Goal: Task Accomplishment & Management: Complete application form

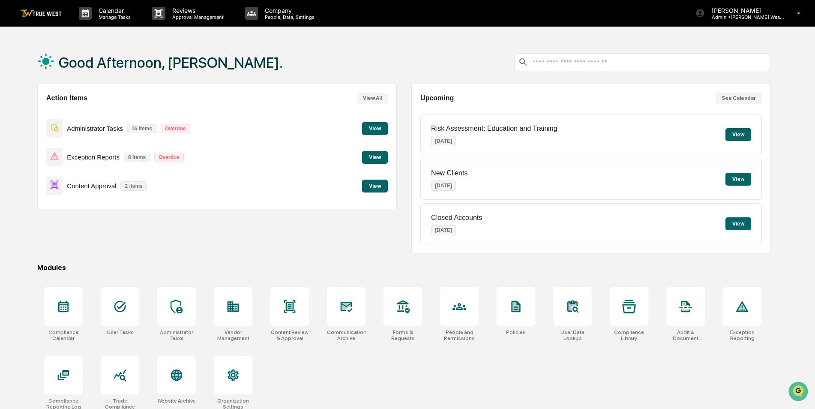
click at [370, 183] on button "View" at bounding box center [375, 185] width 26 height 13
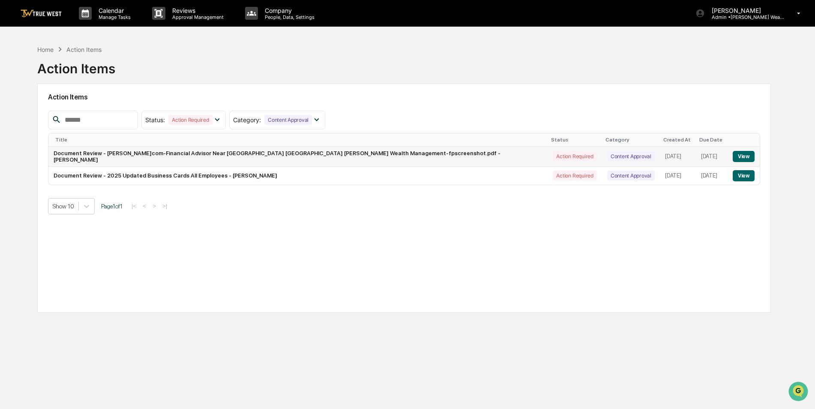
click at [735, 154] on button "View" at bounding box center [743, 156] width 22 height 11
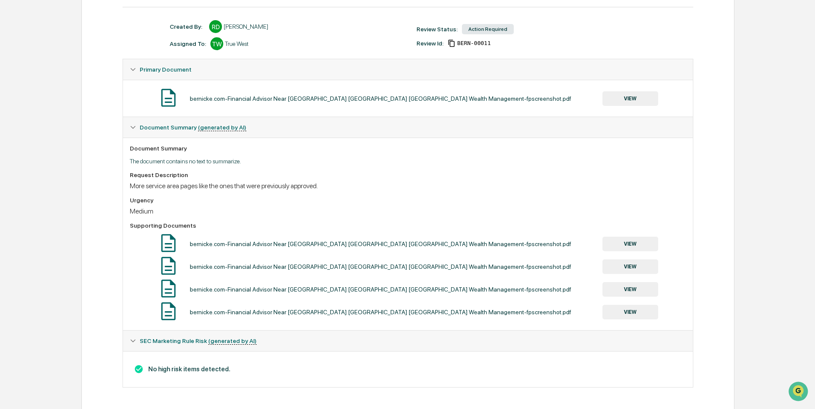
scroll to position [103, 0]
click at [619, 97] on button "VIEW" at bounding box center [630, 98] width 56 height 15
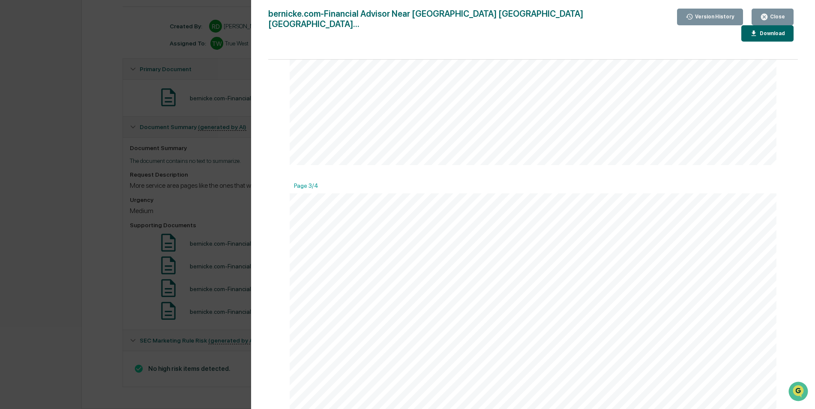
scroll to position [1242, 0]
click at [202, 192] on div "Version History 09/15/2025, 09:03 PM Rece Dietrich bernicke.com-Financial Advis…" at bounding box center [407, 204] width 815 height 409
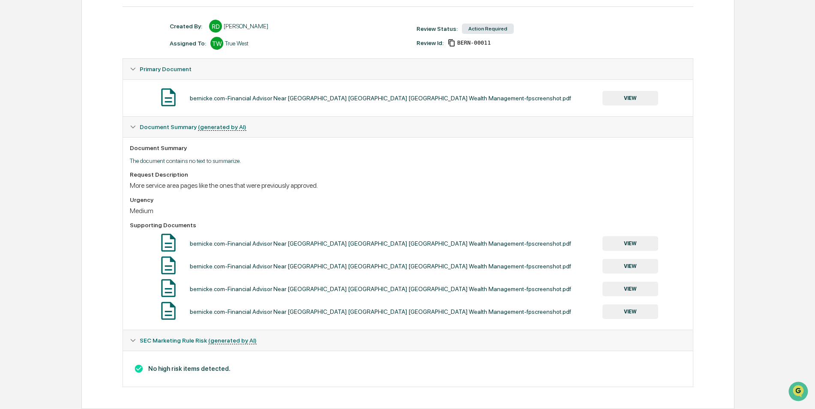
click at [621, 241] on button "VIEW" at bounding box center [630, 243] width 56 height 15
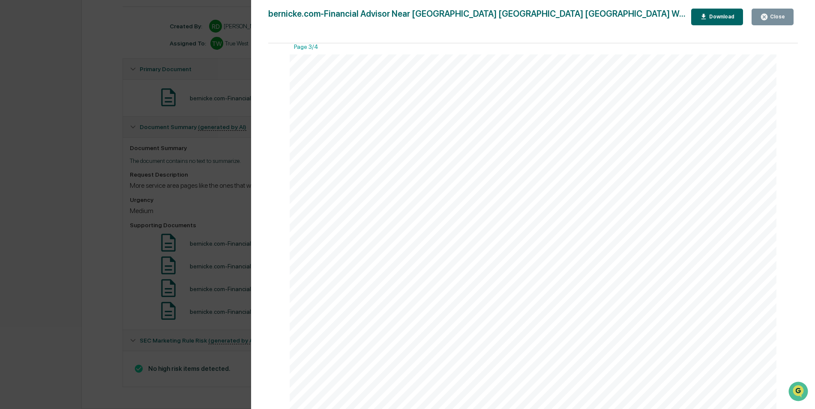
scroll to position [1328, 0]
click at [97, 258] on div "Version History 09/15/2025, 09:03 PM Rece Dietrich bernicke.com-Financial Advis…" at bounding box center [407, 204] width 815 height 409
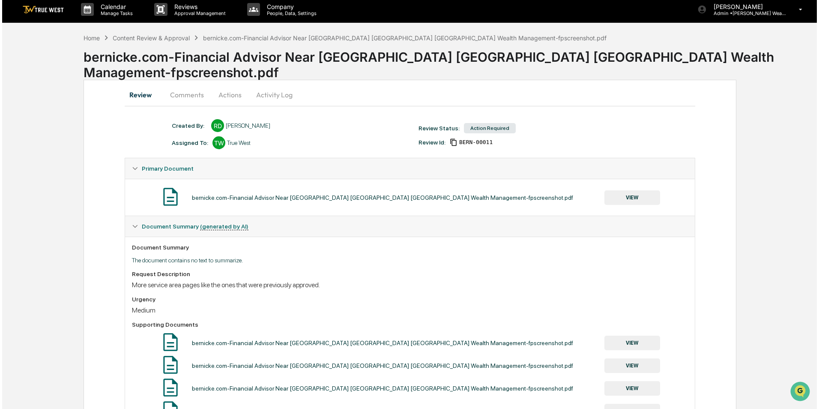
scroll to position [0, 0]
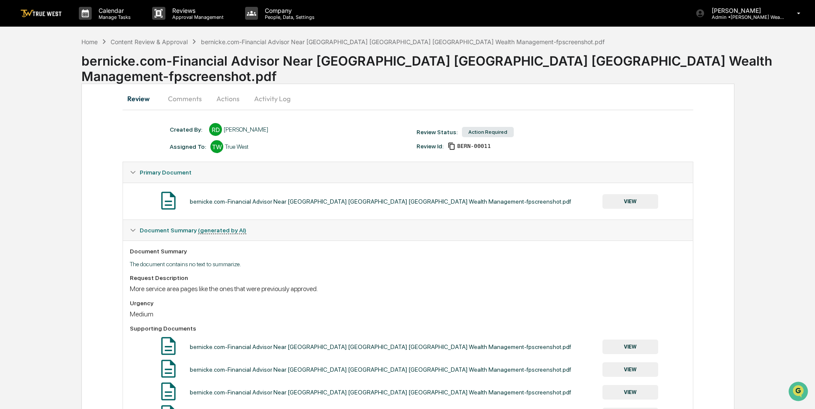
click at [227, 97] on button "Actions" at bounding box center [228, 98] width 39 height 21
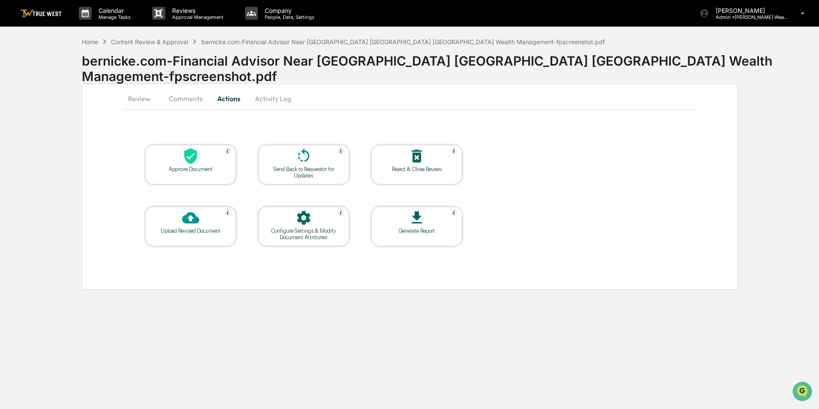
click at [223, 165] on div at bounding box center [191, 156] width 86 height 18
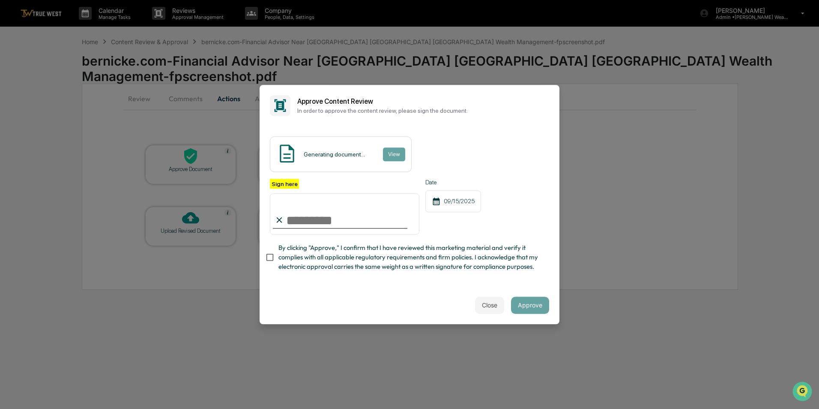
click at [326, 218] on input "Sign here" at bounding box center [344, 213] width 149 height 41
type input "*********"
click at [391, 154] on button "View" at bounding box center [393, 154] width 22 height 14
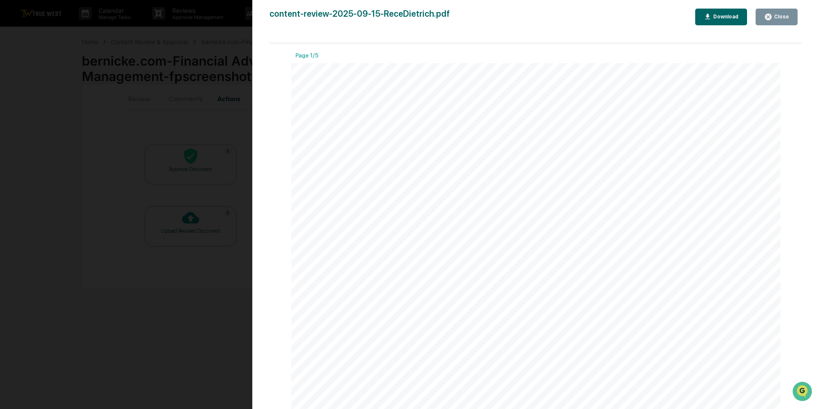
click at [195, 113] on div "Version History [DATE] 09:55 PM [PERSON_NAME] content-review-2025-09-15-ReceDie…" at bounding box center [409, 204] width 819 height 409
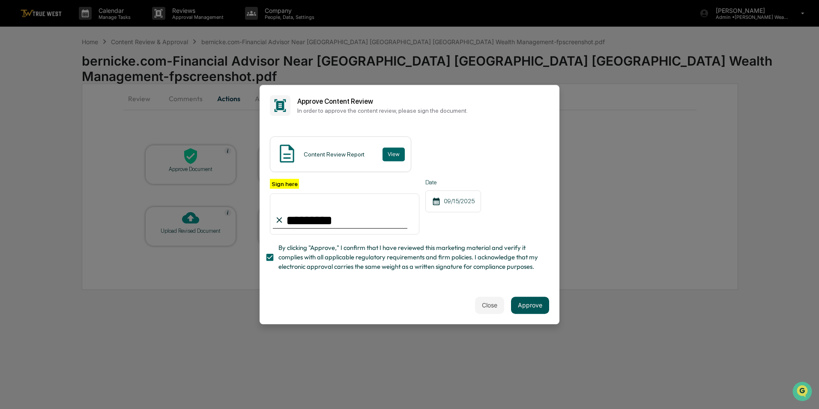
click at [535, 310] on button "Approve" at bounding box center [530, 304] width 38 height 17
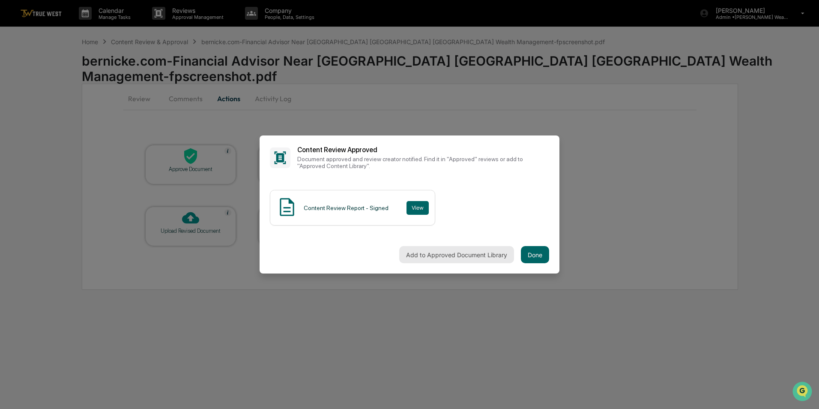
click at [445, 255] on button "Add to Approved Document Library" at bounding box center [456, 254] width 115 height 17
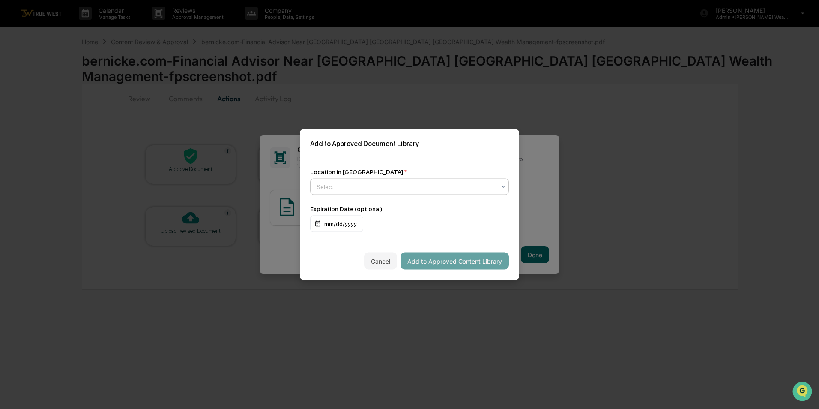
click at [313, 182] on div "Select..." at bounding box center [406, 187] width 188 height 12
click at [379, 156] on div "Add to Approved Document Library" at bounding box center [409, 143] width 219 height 29
click at [324, 187] on div at bounding box center [405, 186] width 179 height 9
click at [371, 161] on div "Location in Library * Use Up and Down to choose options, press Enter to select …" at bounding box center [409, 200] width 219 height 84
click at [355, 185] on div at bounding box center [405, 186] width 179 height 9
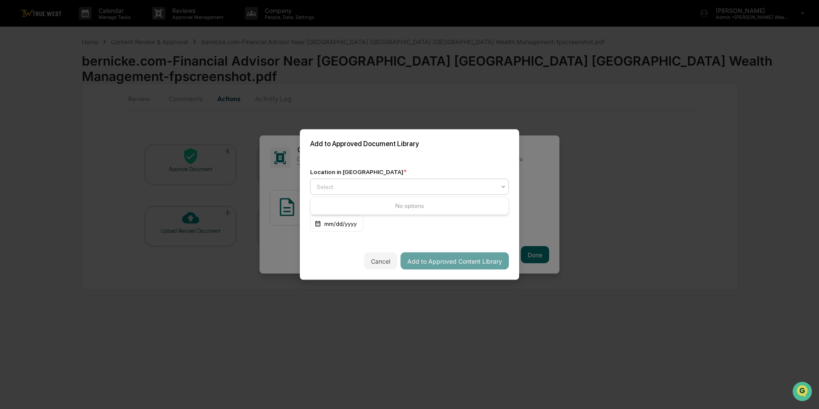
click at [393, 161] on div "Location in Library * Use Up and Down to choose options, press Enter to select …" at bounding box center [409, 200] width 219 height 84
click at [342, 183] on div at bounding box center [405, 186] width 179 height 9
click at [389, 155] on div "Add to Approved Document Library" at bounding box center [409, 143] width 219 height 29
click at [321, 186] on div at bounding box center [405, 186] width 179 height 9
click at [411, 161] on div "Location in Library * Select... Expiration Date (optional) mm/dd/yyyy" at bounding box center [409, 200] width 219 height 84
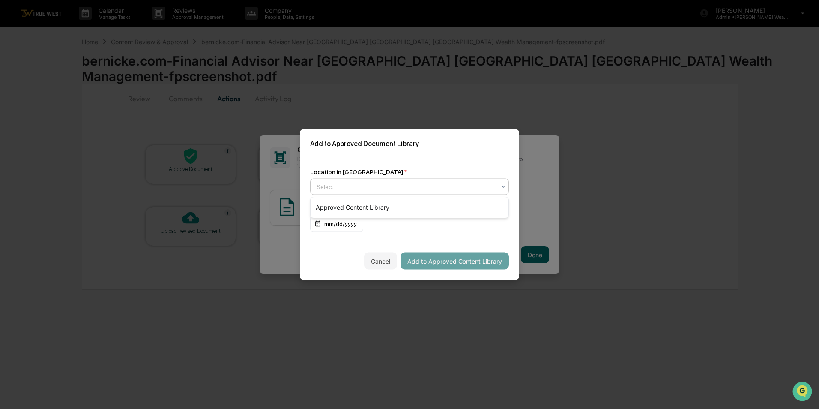
click at [399, 184] on div at bounding box center [405, 186] width 179 height 9
click at [376, 209] on div "Approved Content Library" at bounding box center [409, 207] width 198 height 17
click at [472, 262] on button "Add to Approved Content Library" at bounding box center [454, 260] width 108 height 17
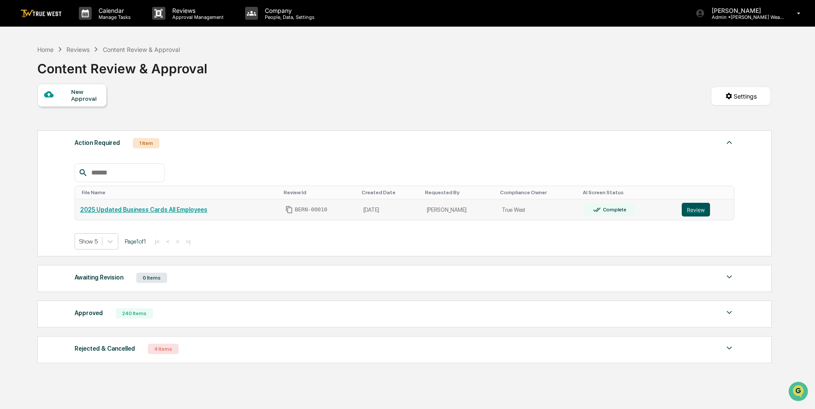
click at [689, 211] on button "Review" at bounding box center [695, 210] width 28 height 14
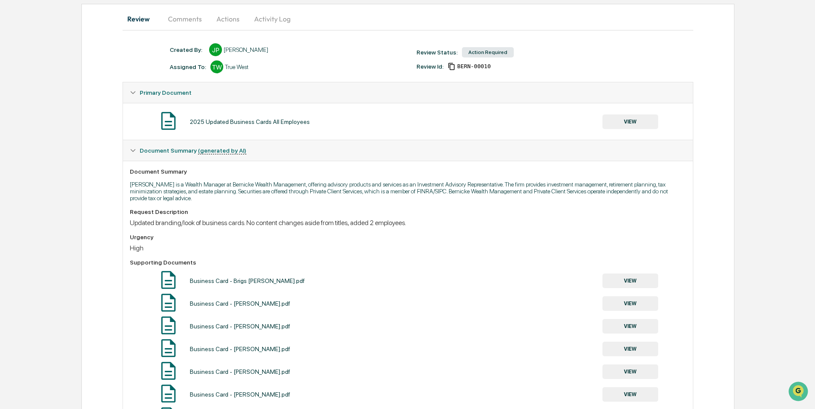
scroll to position [86, 0]
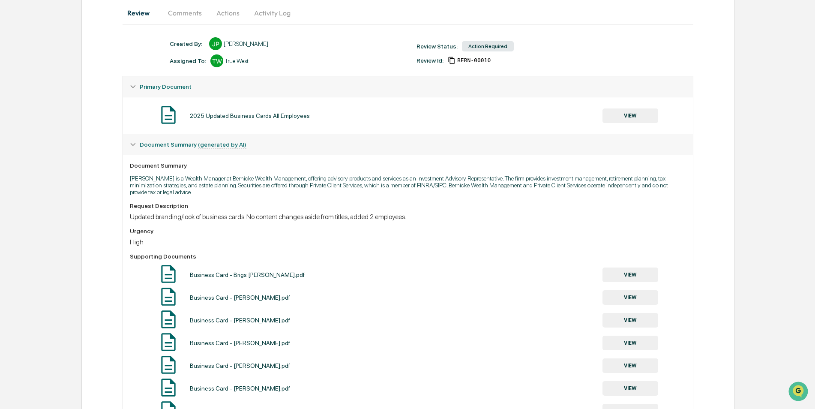
click at [641, 112] on button "VIEW" at bounding box center [630, 115] width 56 height 15
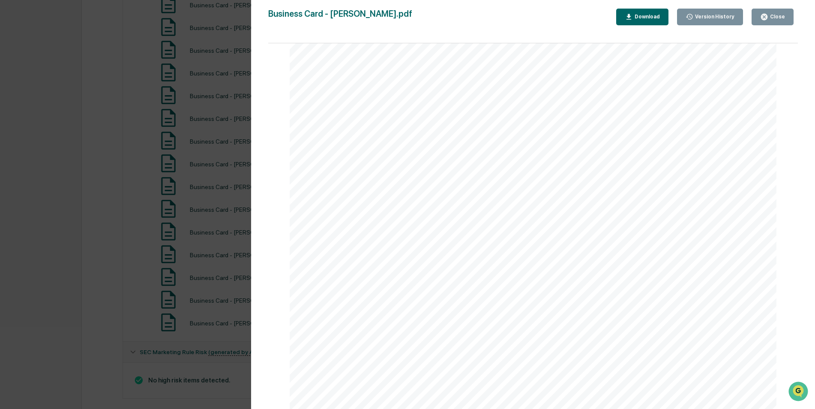
scroll to position [457, 0]
click at [99, 230] on div "Version History 09/15/2025, 08:11 PM Janelle Patenaude Business Card - Dan Este…" at bounding box center [407, 204] width 815 height 409
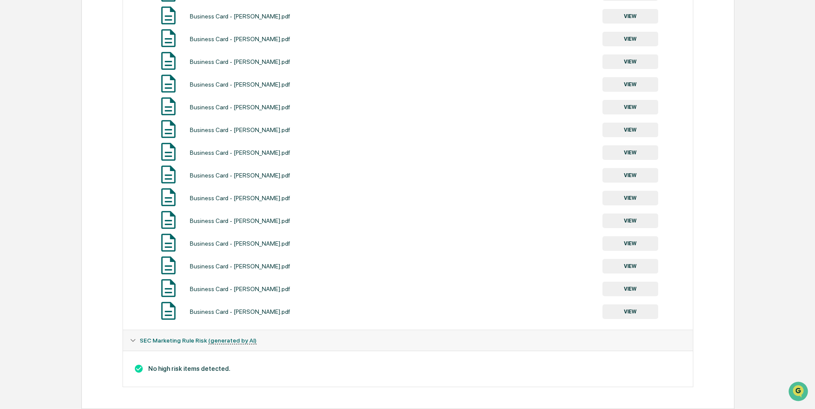
scroll to position [0, 0]
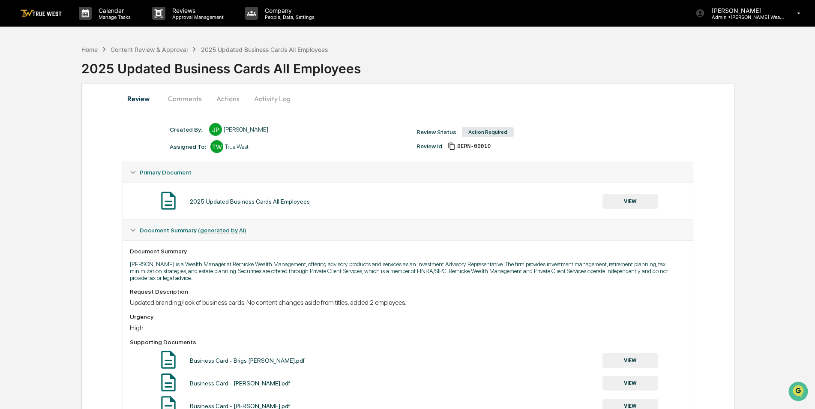
click at [634, 359] on button "VIEW" at bounding box center [630, 360] width 56 height 15
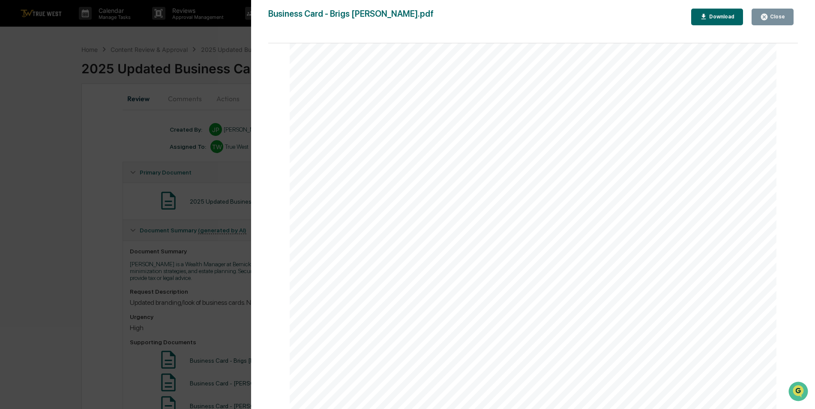
scroll to position [343, 0]
click at [60, 305] on div "Version History 09/15/2025, 08:11 PM Janelle Patenaude Business Card - Brigs Ri…" at bounding box center [407, 204] width 815 height 409
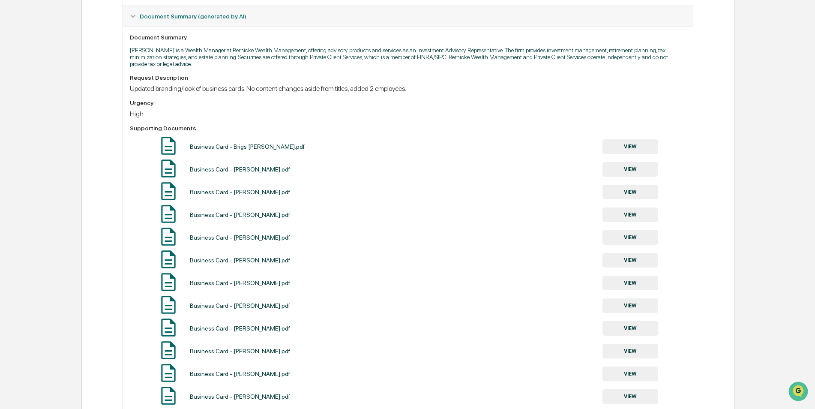
scroll to position [214, 0]
click at [628, 262] on button "VIEW" at bounding box center [630, 259] width 56 height 15
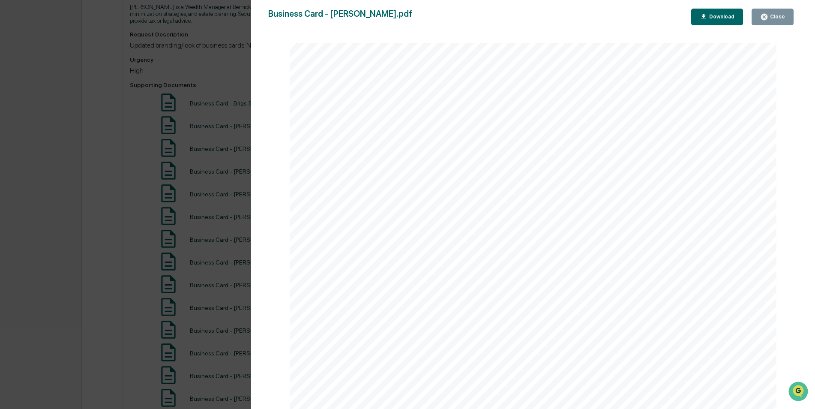
scroll to position [1113, 0]
click at [89, 272] on div "Version History 09/15/2025, 08:11 PM Janelle Patenaude Business Card - Haley Tu…" at bounding box center [407, 204] width 815 height 409
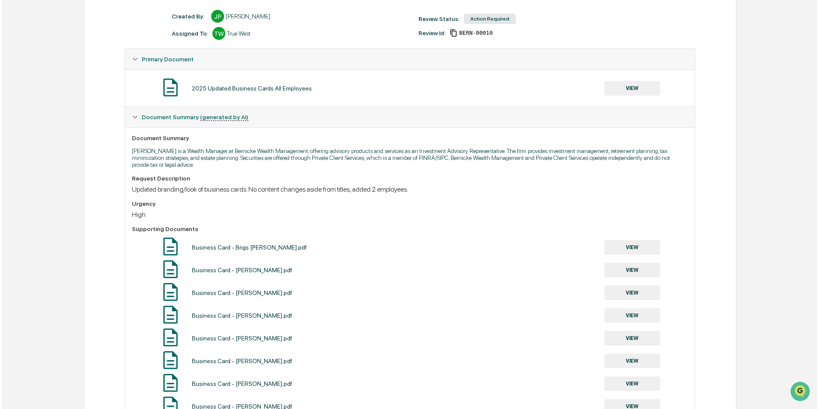
scroll to position [0, 0]
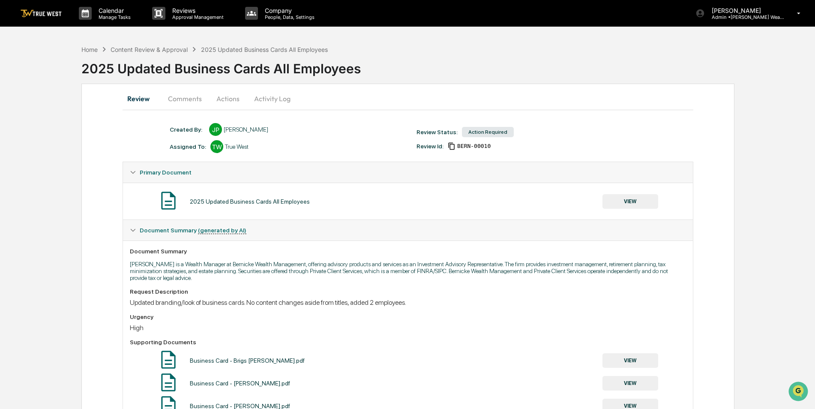
click at [231, 96] on button "Actions" at bounding box center [228, 98] width 39 height 21
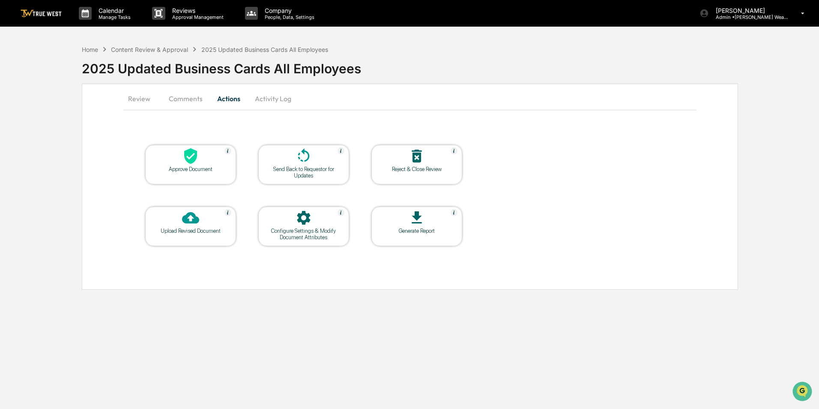
click at [208, 156] on div at bounding box center [191, 156] width 86 height 18
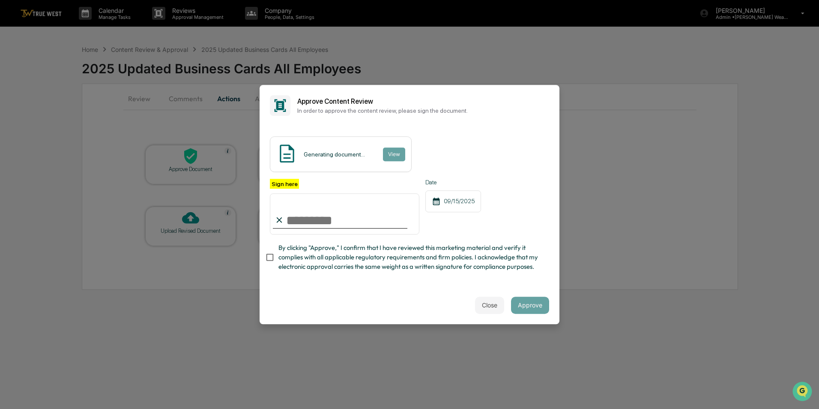
drag, startPoint x: 302, startPoint y: 219, endPoint x: 295, endPoint y: 232, distance: 14.8
click at [302, 219] on input "Sign here" at bounding box center [344, 213] width 149 height 41
type input "*********"
click at [392, 151] on button "View" at bounding box center [393, 154] width 22 height 14
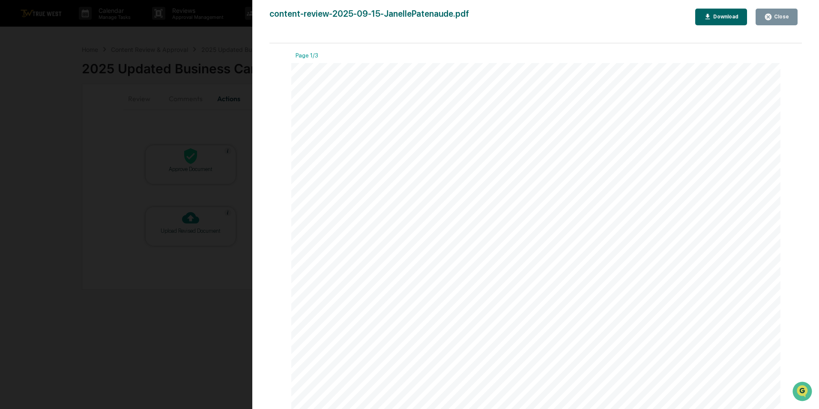
click at [236, 125] on div "Version History 09/15/2025, 09:57 PM Carliss Marshall content-review-2025-09-15…" at bounding box center [409, 204] width 819 height 409
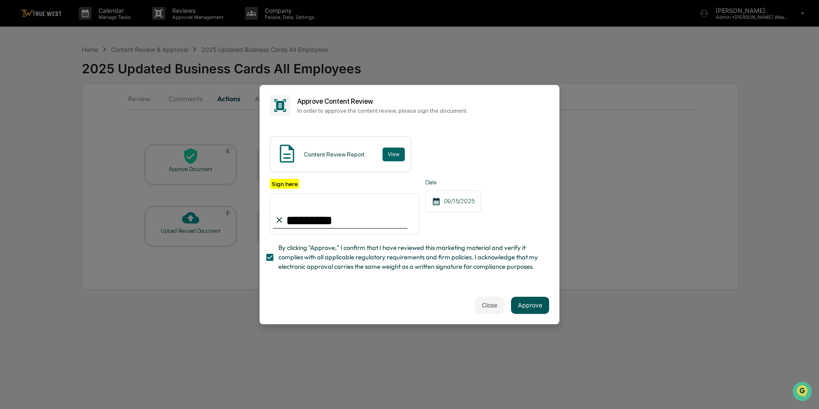
click at [530, 306] on button "Approve" at bounding box center [530, 304] width 38 height 17
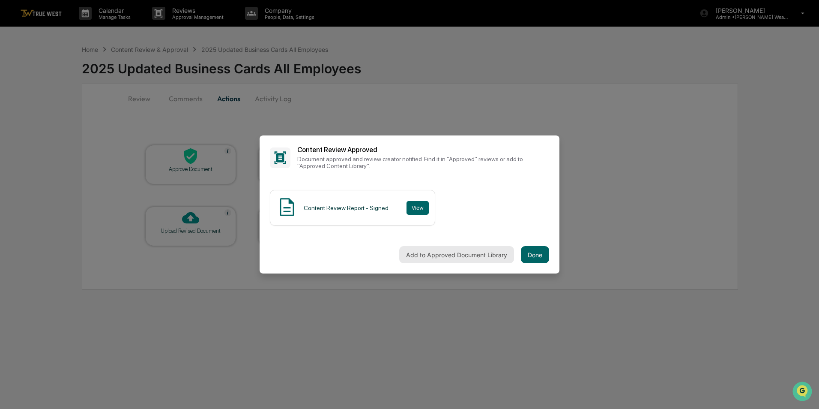
click at [456, 247] on button "Add to Approved Document Library" at bounding box center [456, 254] width 115 height 17
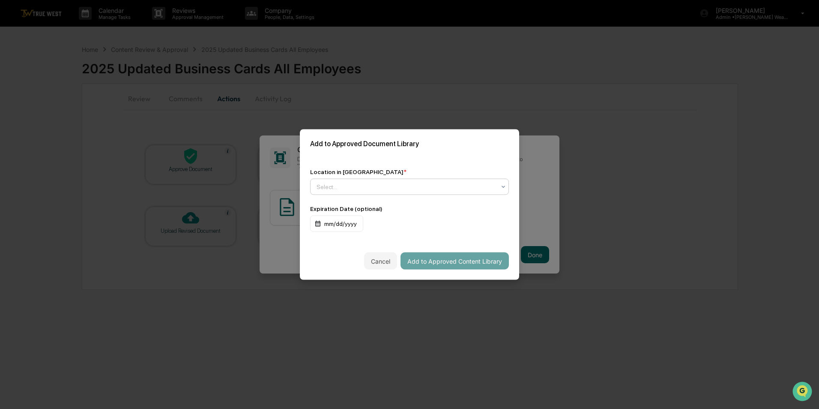
click at [349, 188] on div at bounding box center [405, 186] width 179 height 9
click at [409, 150] on div "Add to Approved Document Library" at bounding box center [409, 143] width 219 height 29
click at [325, 187] on div at bounding box center [405, 186] width 179 height 9
click at [381, 155] on div "Add to Approved Document Library" at bounding box center [409, 143] width 219 height 29
click at [341, 188] on div at bounding box center [405, 186] width 179 height 9
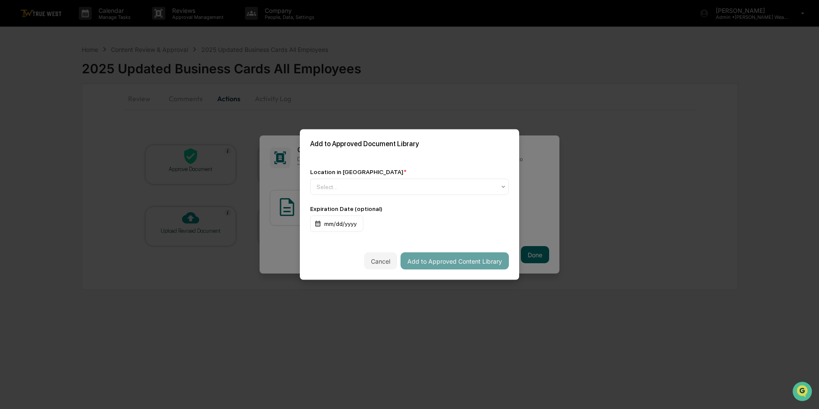
click at [389, 161] on div "Location in Library * Select... Expiration Date (optional) mm/dd/yyyy" at bounding box center [409, 200] width 219 height 84
click at [351, 185] on div at bounding box center [405, 186] width 179 height 9
click at [372, 175] on div "Location in Library * Use Up and Down to choose options, press Enter to select …" at bounding box center [409, 181] width 199 height 27
click at [341, 189] on div at bounding box center [405, 186] width 179 height 9
click at [378, 170] on div "Location in Library *" at bounding box center [409, 171] width 199 height 7
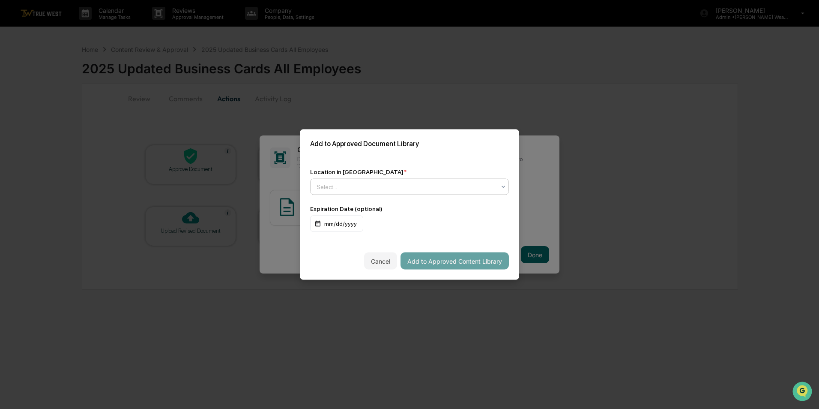
click at [322, 184] on div at bounding box center [405, 186] width 179 height 9
click at [397, 164] on div "Location in Library * Use Up and Down to choose options, press Enter to select …" at bounding box center [409, 200] width 219 height 84
click at [335, 188] on div at bounding box center [405, 186] width 179 height 9
click at [391, 165] on div "Location in Library * Select... Expiration Date (optional) mm/dd/yyyy" at bounding box center [409, 200] width 219 height 84
click at [321, 183] on div at bounding box center [405, 186] width 179 height 9
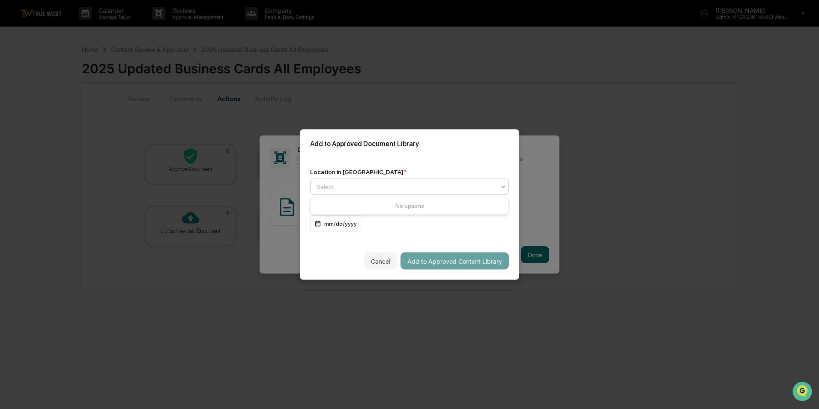
click at [362, 159] on div "Location in Library * Use Up and Down to choose options, press Enter to select …" at bounding box center [409, 200] width 219 height 84
click at [317, 184] on input "text" at bounding box center [316, 186] width 1 height 7
click at [403, 169] on span "*" at bounding box center [404, 171] width 3 height 7
click at [334, 185] on div at bounding box center [405, 186] width 179 height 9
click at [398, 172] on div "Location in Library *" at bounding box center [409, 171] width 199 height 7
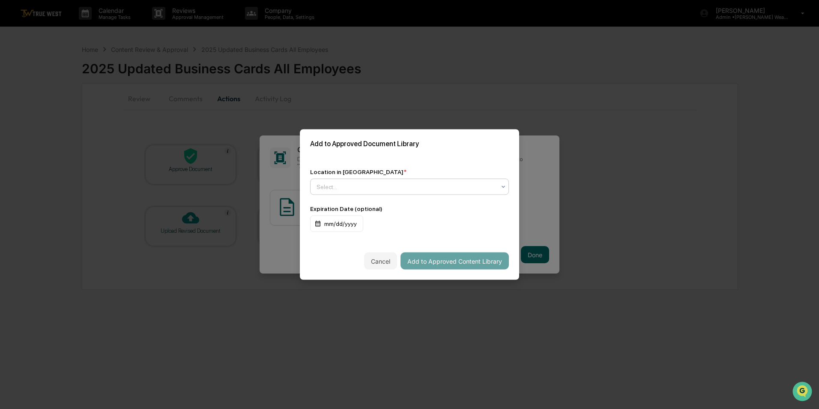
click at [345, 190] on div at bounding box center [405, 186] width 179 height 9
click at [381, 170] on div "Location in Library *" at bounding box center [409, 171] width 199 height 7
click at [328, 189] on div at bounding box center [405, 186] width 179 height 9
click at [346, 257] on div "Cancel Add to Approved Content Library" at bounding box center [409, 261] width 219 height 38
click at [315, 188] on div "Select..." at bounding box center [406, 187] width 188 height 12
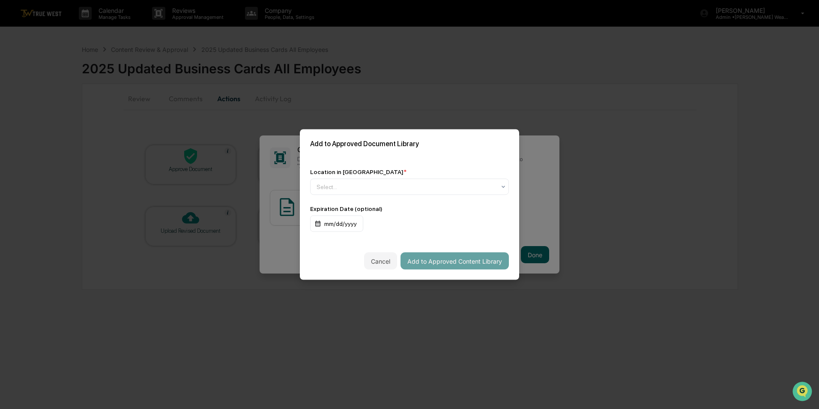
click at [381, 164] on div "Location in Library * Select... Expiration Date (optional) mm/dd/yyyy" at bounding box center [409, 200] width 219 height 84
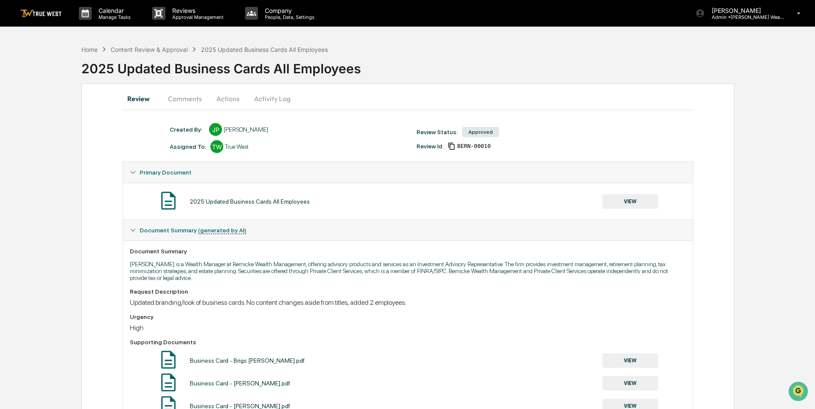
click at [217, 98] on button "Actions" at bounding box center [228, 98] width 39 height 21
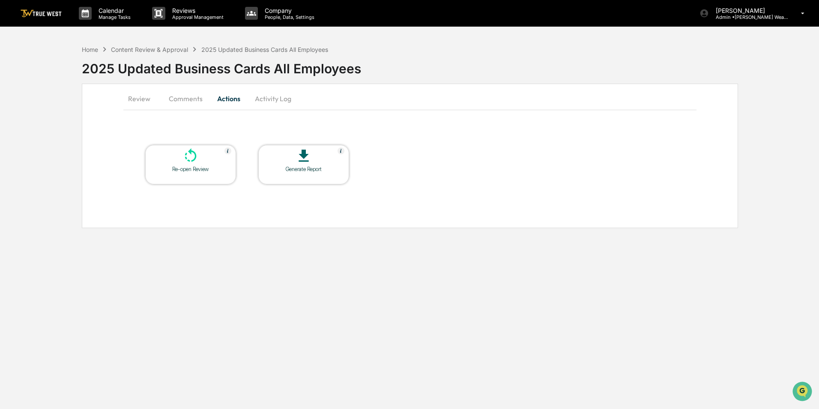
click at [143, 99] on button "Review" at bounding box center [142, 98] width 39 height 21
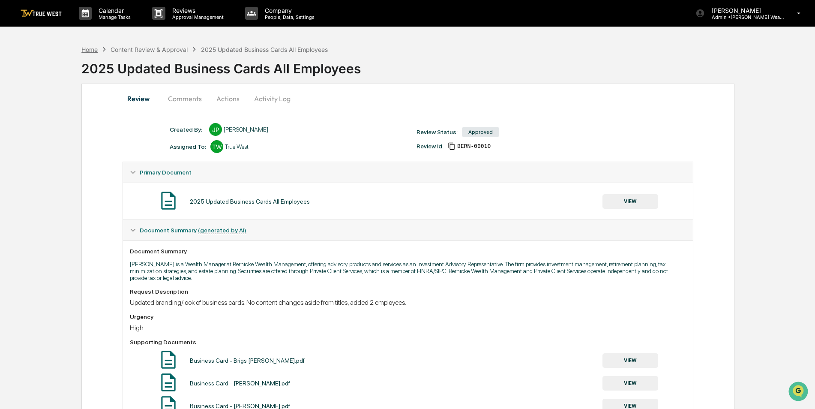
click at [95, 49] on div "Home" at bounding box center [89, 49] width 16 height 7
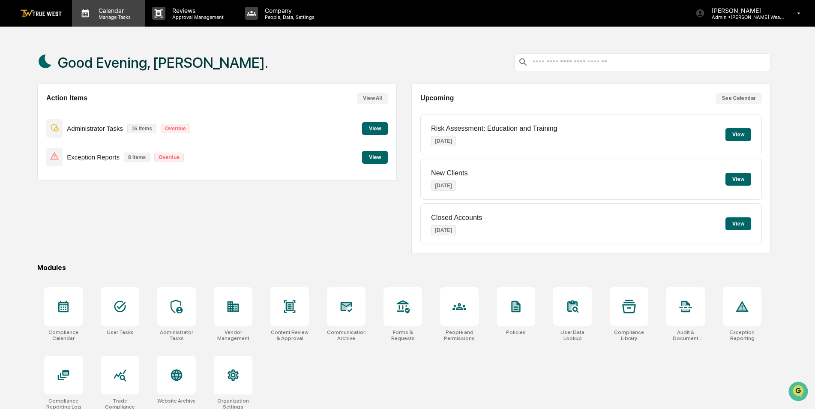
click at [125, 13] on p "Calendar" at bounding box center [113, 10] width 43 height 7
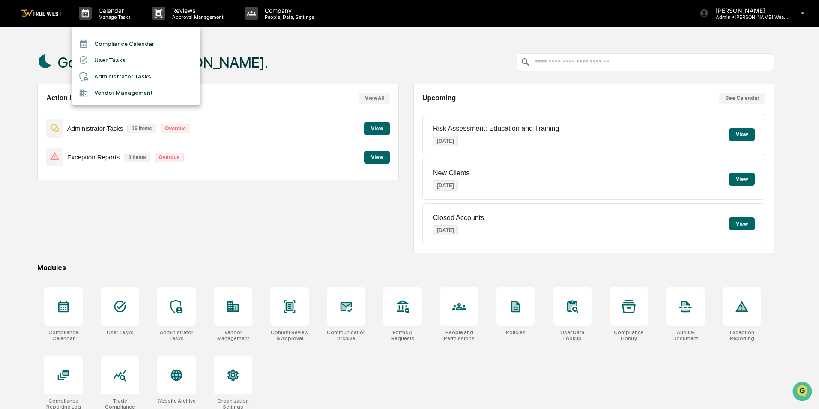
click at [104, 45] on li "Compliance Calendar" at bounding box center [136, 44] width 128 height 16
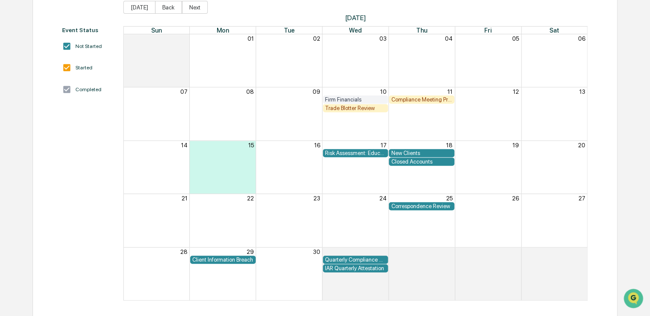
scroll to position [103, 0]
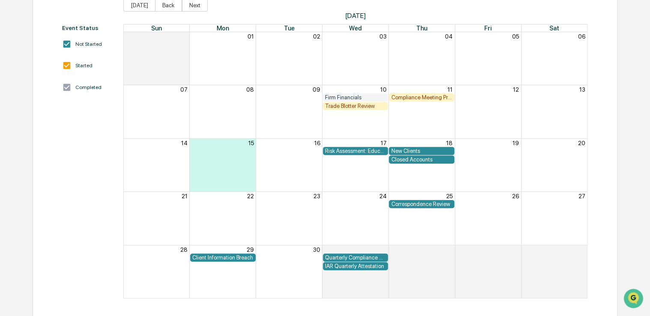
click at [427, 97] on div "Compliance Meeting Prep" at bounding box center [421, 97] width 61 height 6
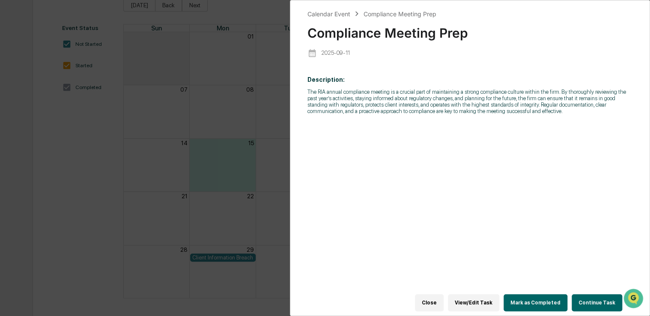
click at [599, 301] on button "Continue Task" at bounding box center [597, 302] width 51 height 17
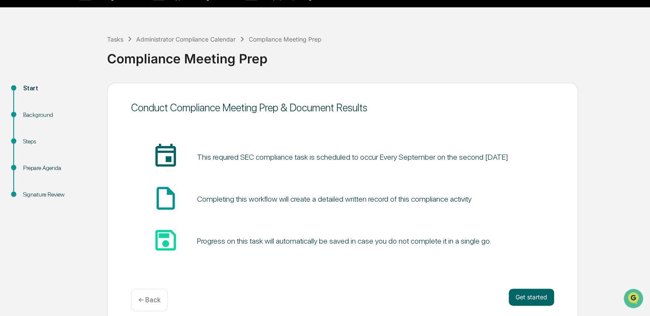
scroll to position [28, 0]
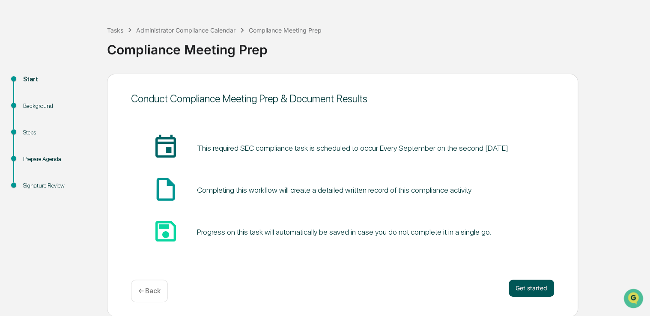
click at [541, 290] on button "Get started" at bounding box center [531, 288] width 45 height 17
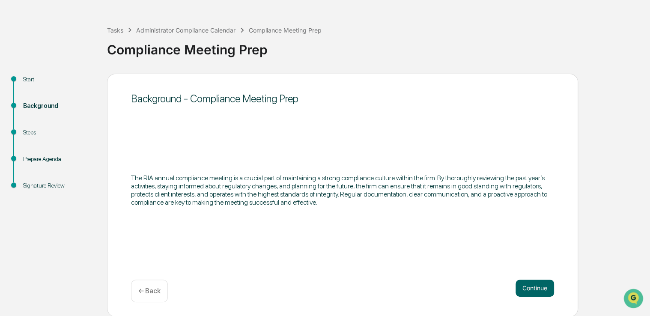
click at [541, 290] on button "Continue" at bounding box center [535, 288] width 39 height 17
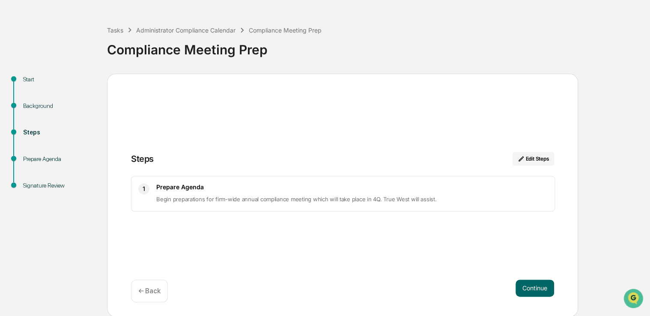
click at [541, 290] on button "Continue" at bounding box center [535, 288] width 39 height 17
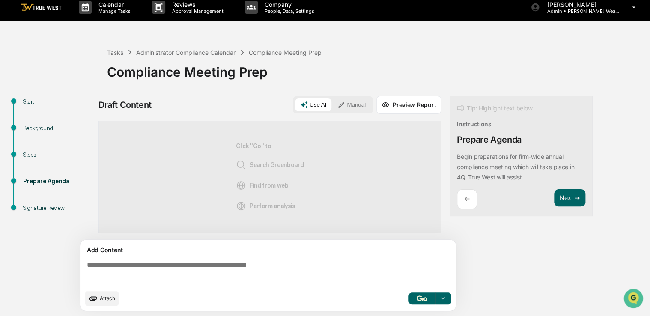
click at [293, 268] on textarea at bounding box center [270, 273] width 373 height 31
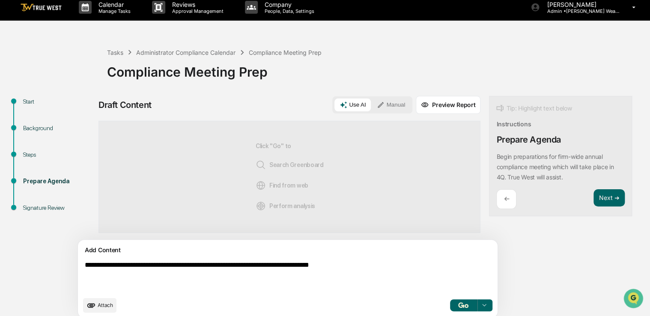
click at [372, 107] on button "Manual" at bounding box center [391, 104] width 39 height 13
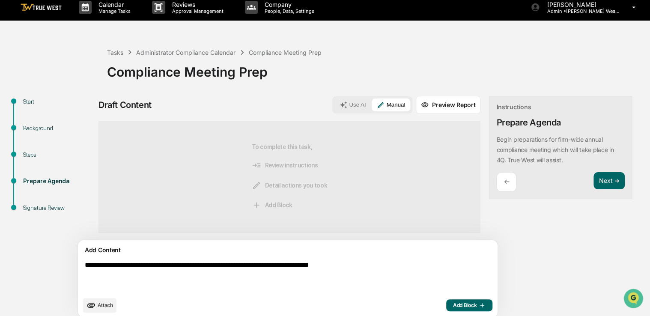
click at [178, 265] on textarea "**********" at bounding box center [267, 277] width 373 height 38
click at [248, 270] on textarea "**********" at bounding box center [267, 277] width 373 height 38
drag, startPoint x: 106, startPoint y: 273, endPoint x: 76, endPoint y: 265, distance: 31.1
click at [76, 265] on div "**********" at bounding box center [325, 209] width 642 height 227
type textarea "**********"
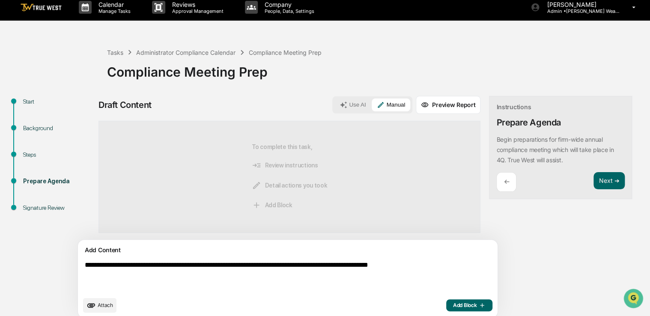
click at [453, 306] on span "Add Block" at bounding box center [469, 305] width 33 height 7
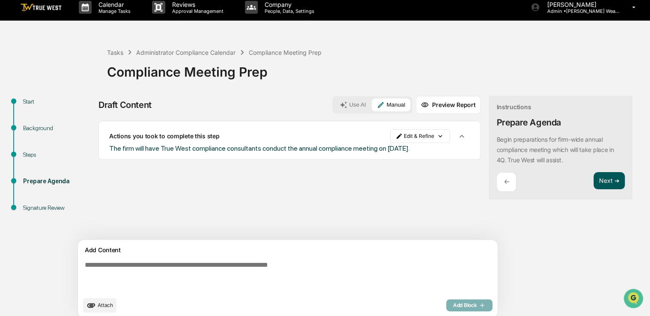
click at [594, 180] on button "Next ➔" at bounding box center [609, 181] width 31 height 18
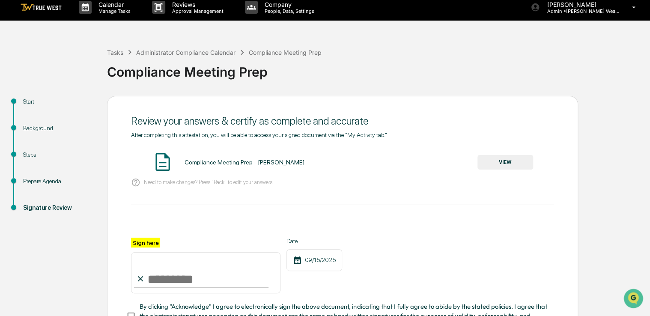
click at [207, 279] on input "Sign here" at bounding box center [205, 272] width 149 height 41
type input "*********"
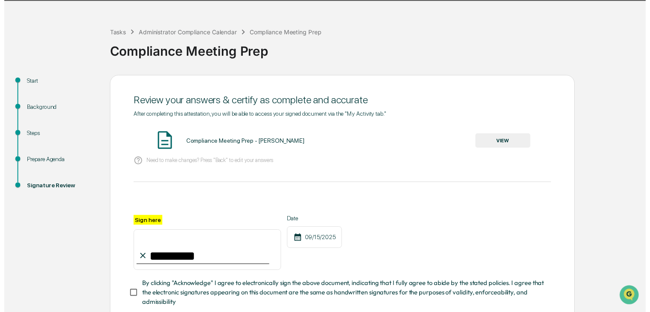
scroll to position [82, 0]
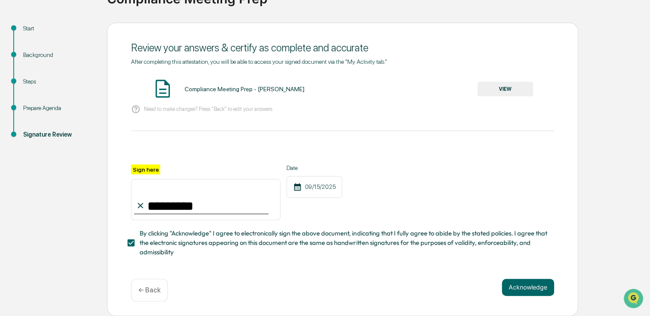
click at [522, 88] on button "VIEW" at bounding box center [506, 89] width 56 height 15
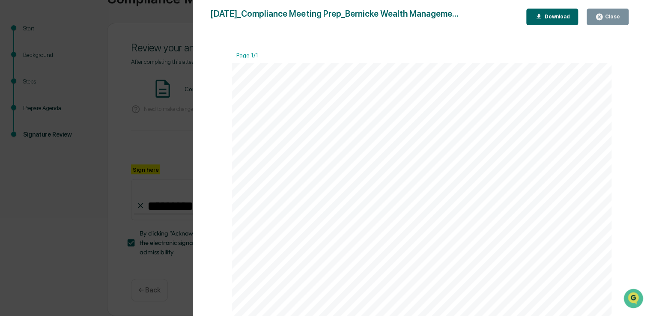
click at [159, 128] on div "Version History 09/15/2025, 10:04 PM Carliss Marshall 2025-09-15_Compliance Mee…" at bounding box center [325, 158] width 650 height 316
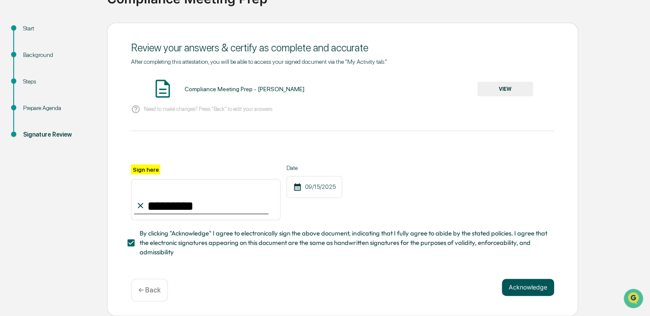
click at [534, 289] on button "Acknowledge" at bounding box center [528, 287] width 52 height 17
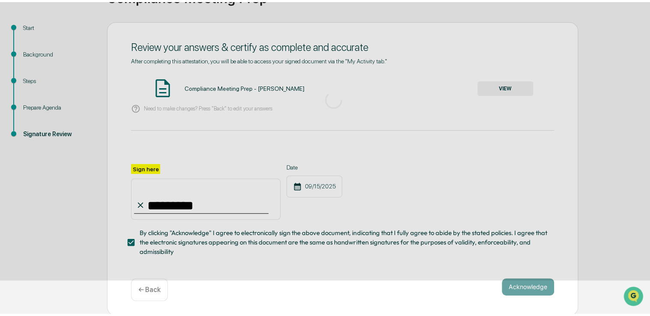
scroll to position [28, 0]
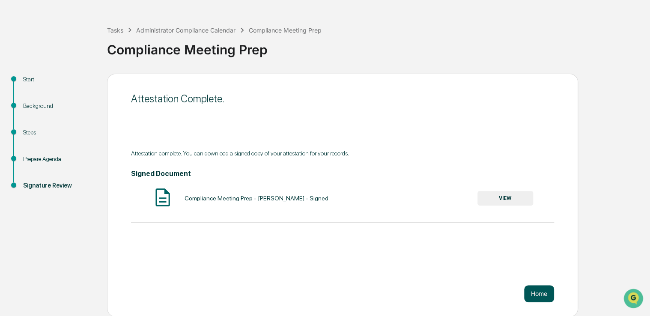
click at [541, 290] on button "Home" at bounding box center [539, 293] width 30 height 17
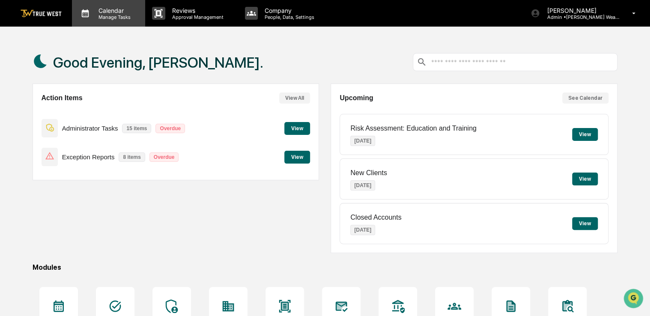
click at [118, 11] on p "Calendar" at bounding box center [113, 10] width 43 height 7
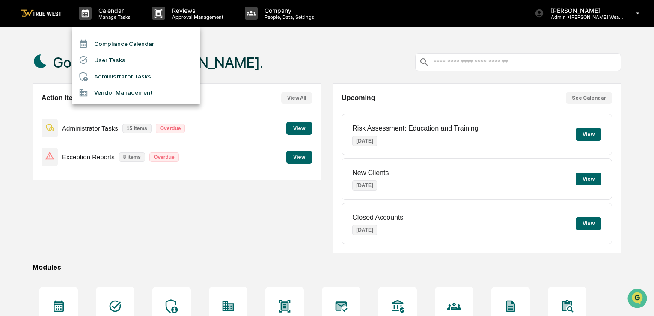
click at [128, 42] on li "Compliance Calendar" at bounding box center [136, 44] width 128 height 16
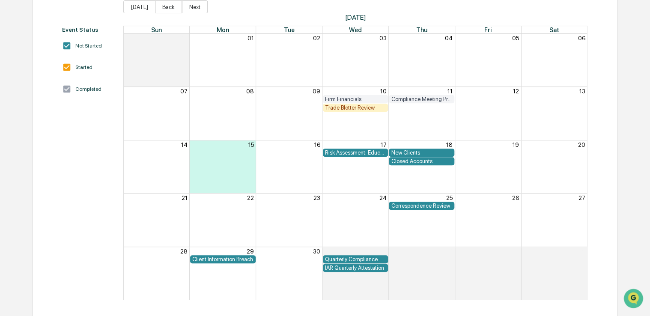
scroll to position [103, 0]
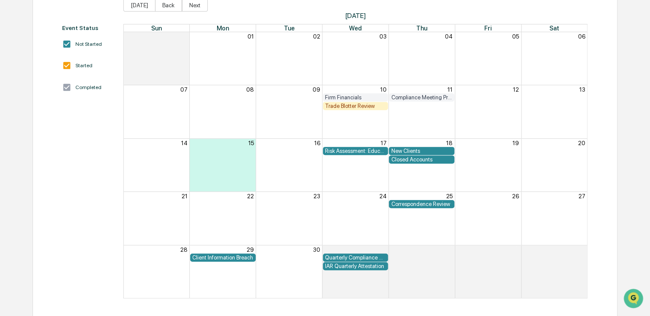
click at [221, 258] on div "Client Information Breach" at bounding box center [222, 257] width 61 height 6
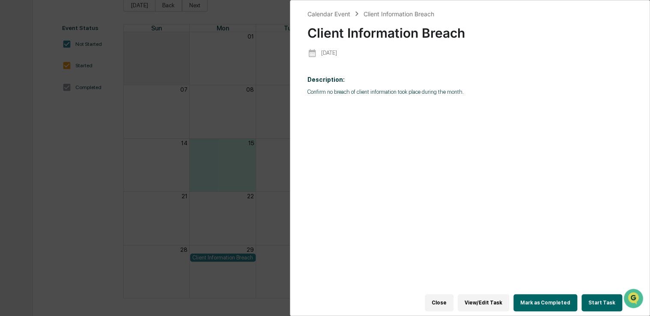
click at [601, 298] on button "Start Task" at bounding box center [602, 302] width 41 height 17
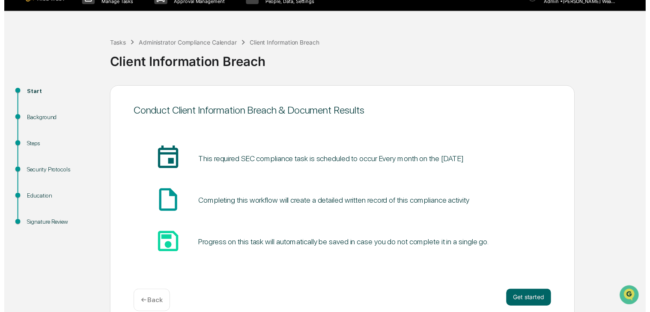
scroll to position [28, 0]
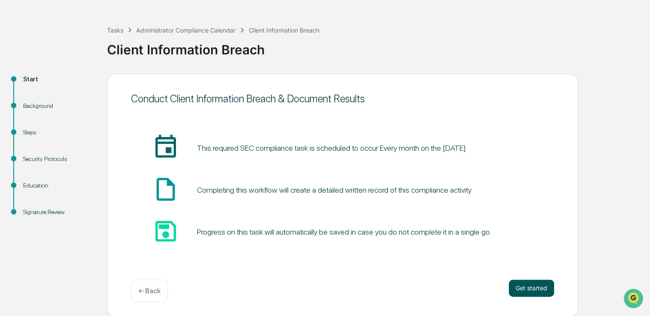
click at [531, 287] on button "Get started" at bounding box center [531, 288] width 45 height 17
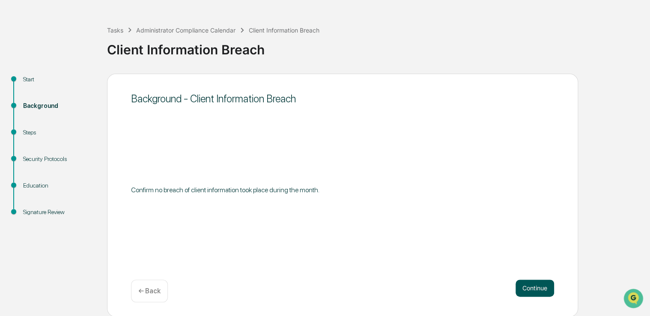
click at [528, 289] on button "Continue" at bounding box center [535, 288] width 39 height 17
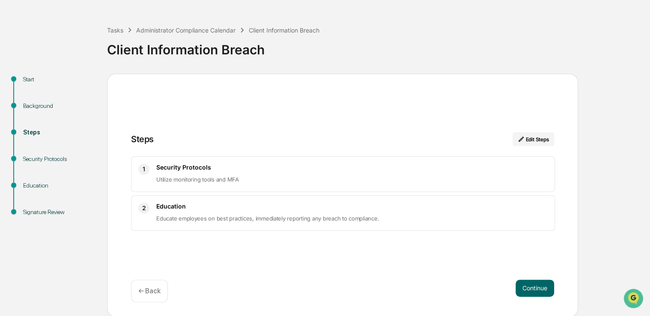
click at [528, 289] on button "Continue" at bounding box center [535, 288] width 39 height 17
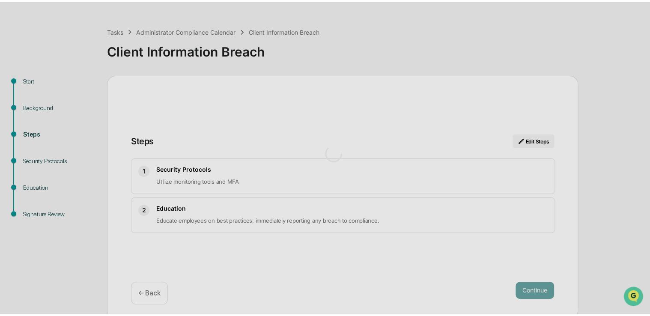
scroll to position [6, 0]
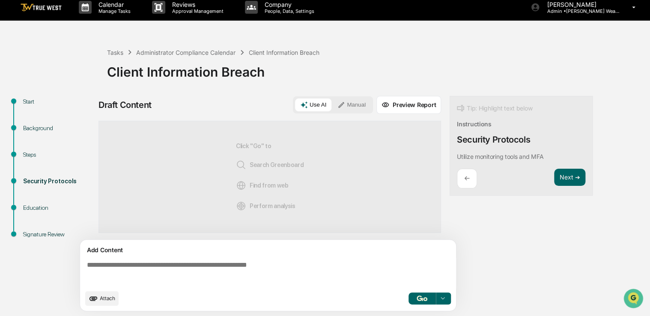
click at [264, 269] on textarea at bounding box center [270, 273] width 373 height 31
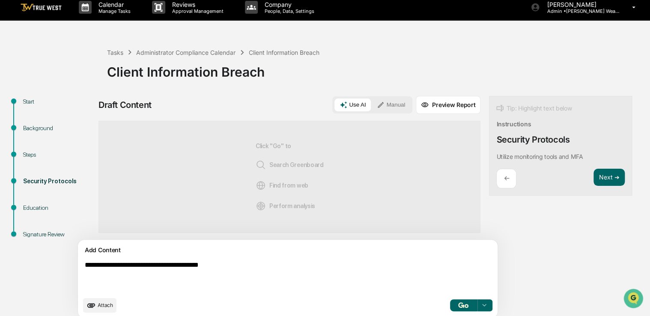
type textarea "**********"
click at [372, 105] on button "Manual" at bounding box center [391, 104] width 39 height 13
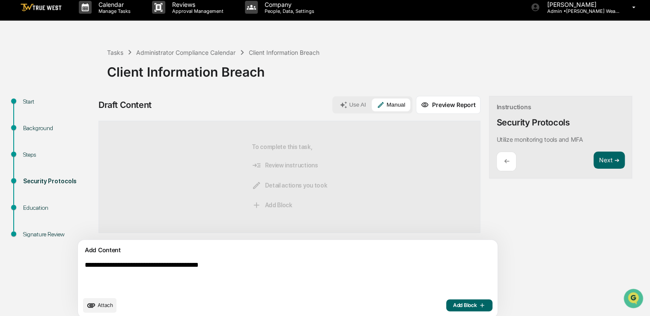
click at [453, 306] on span "Add Block" at bounding box center [469, 305] width 33 height 7
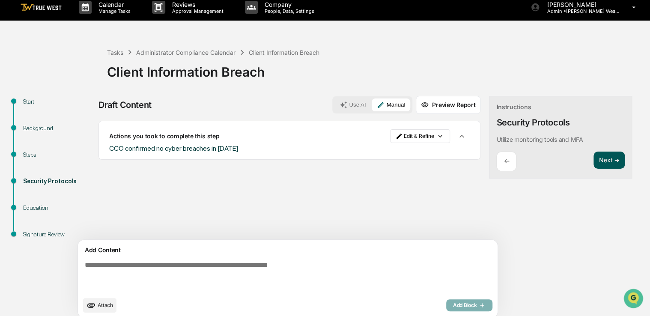
click at [594, 160] on button "Next ➔" at bounding box center [609, 161] width 31 height 18
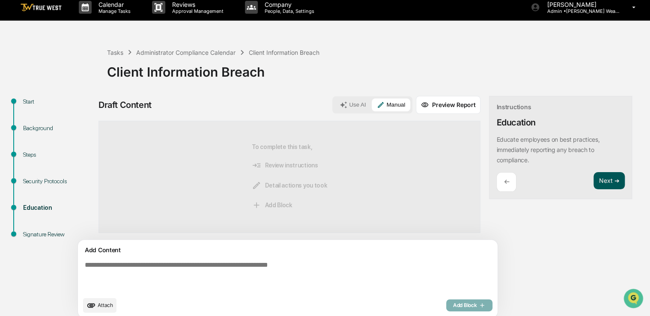
click at [594, 186] on button "Next ➔" at bounding box center [609, 181] width 31 height 18
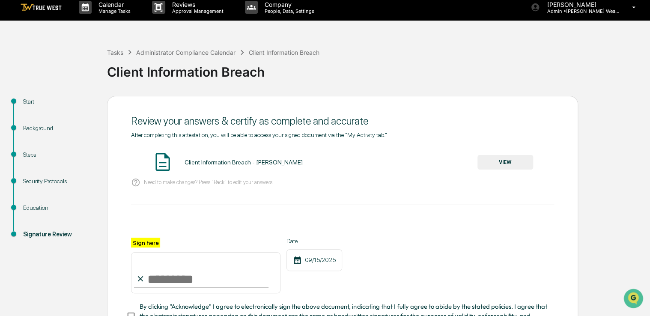
click at [200, 277] on input "Sign here" at bounding box center [205, 272] width 149 height 41
type input "*********"
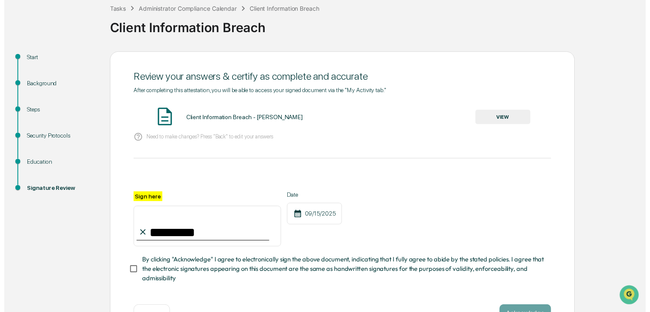
scroll to position [82, 0]
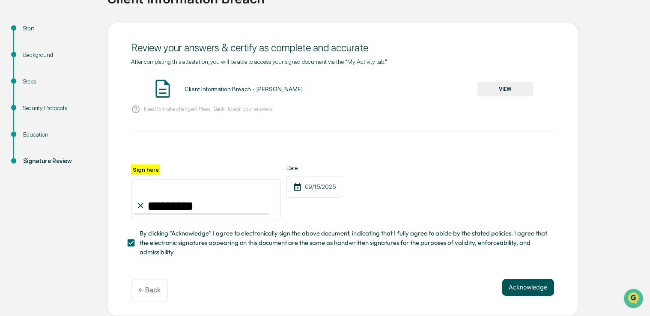
click at [524, 291] on button "Acknowledge" at bounding box center [528, 287] width 52 height 17
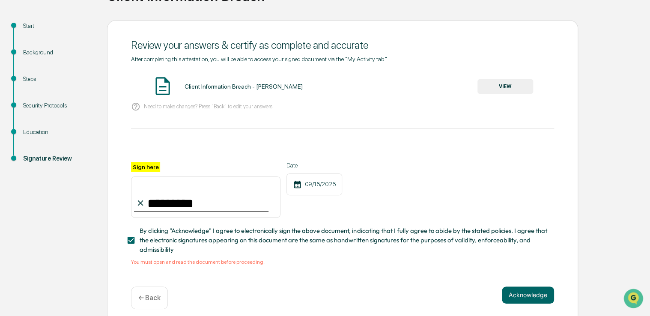
click at [505, 82] on button "VIEW" at bounding box center [506, 86] width 56 height 15
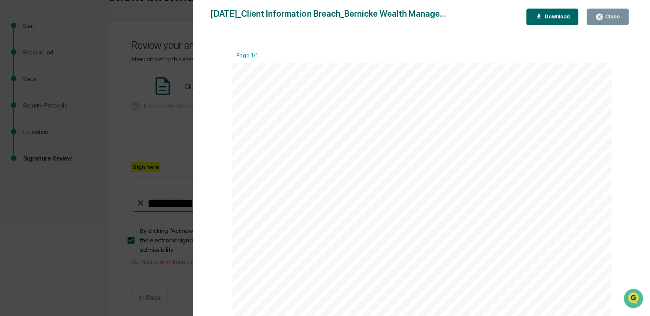
click at [165, 129] on div "Version History 09/15/2025, 10:04 PM Carliss Marshall 2025-09-15_Client Informa…" at bounding box center [325, 158] width 650 height 316
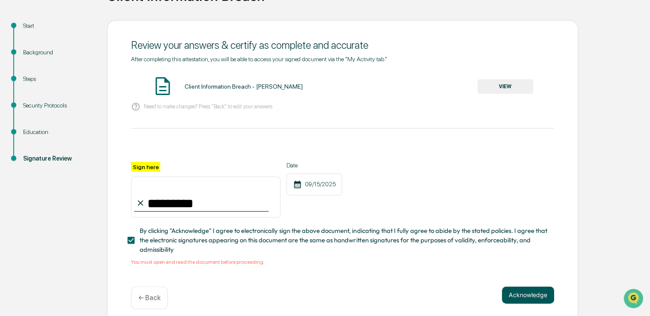
click at [542, 297] on button "Acknowledge" at bounding box center [528, 295] width 52 height 17
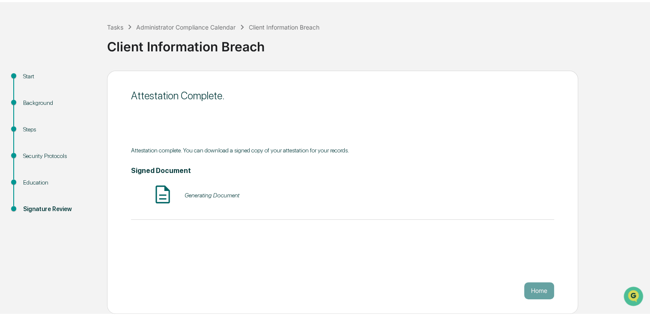
scroll to position [28, 0]
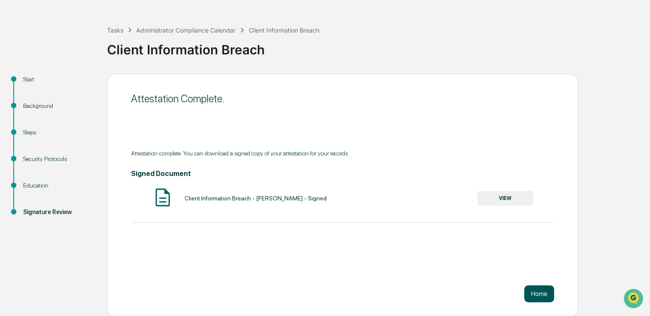
click at [543, 295] on button "Home" at bounding box center [539, 293] width 30 height 17
